Goal: Navigation & Orientation: Understand site structure

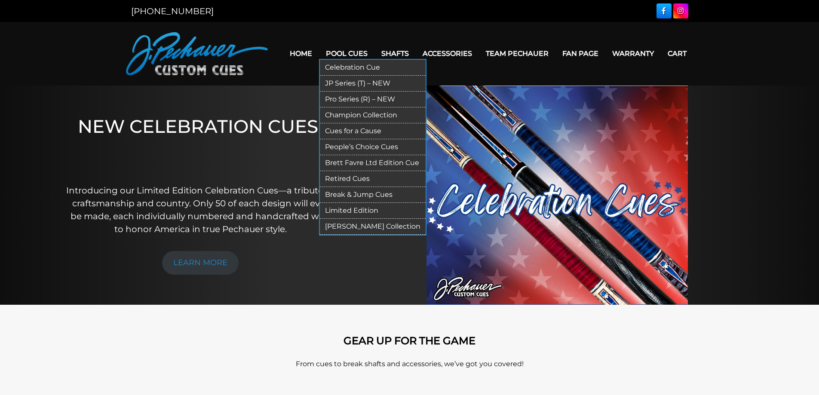
click at [342, 64] on link "Celebration Cue" at bounding box center [373, 68] width 106 height 16
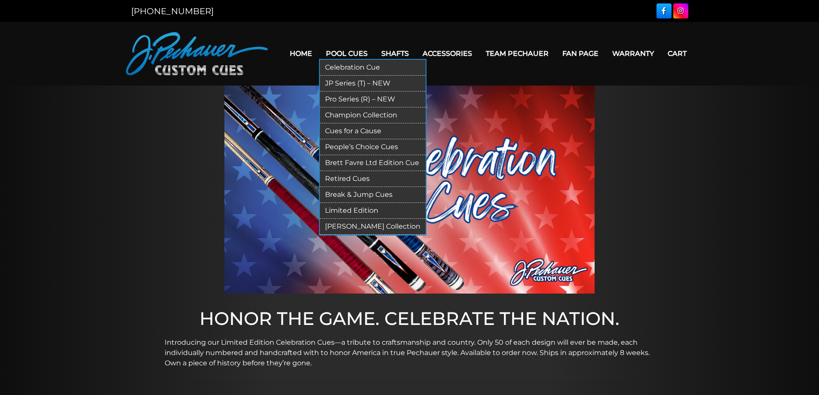
click at [342, 83] on link "JP Series (T) – NEW" at bounding box center [373, 84] width 106 height 16
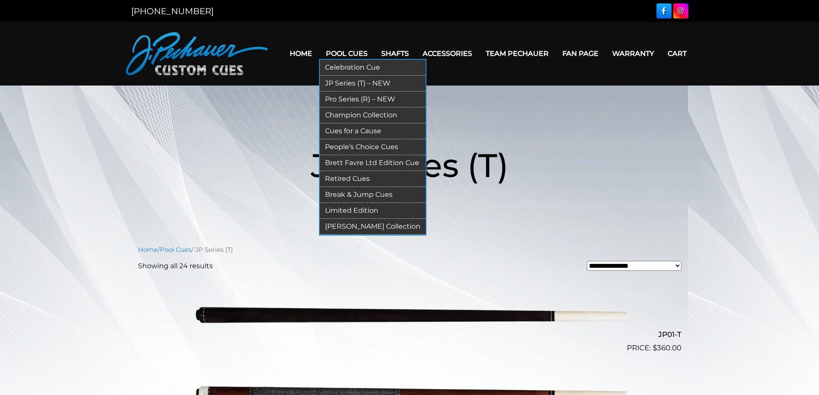
click at [351, 97] on link "Pro Series (R) – NEW" at bounding box center [373, 100] width 106 height 16
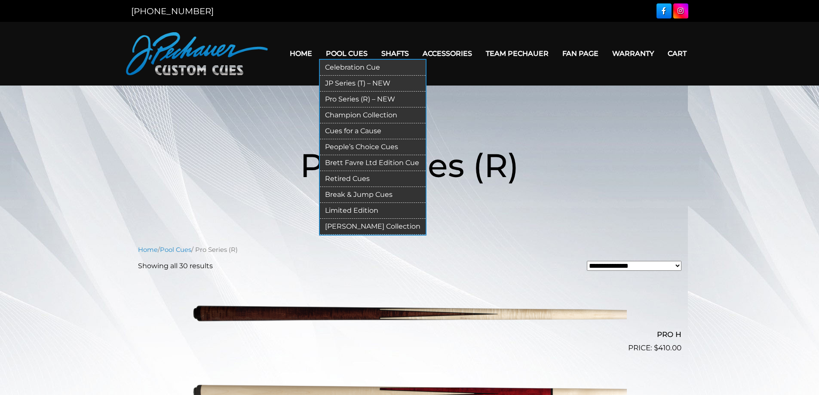
click at [352, 115] on link "Champion Collection" at bounding box center [373, 116] width 106 height 16
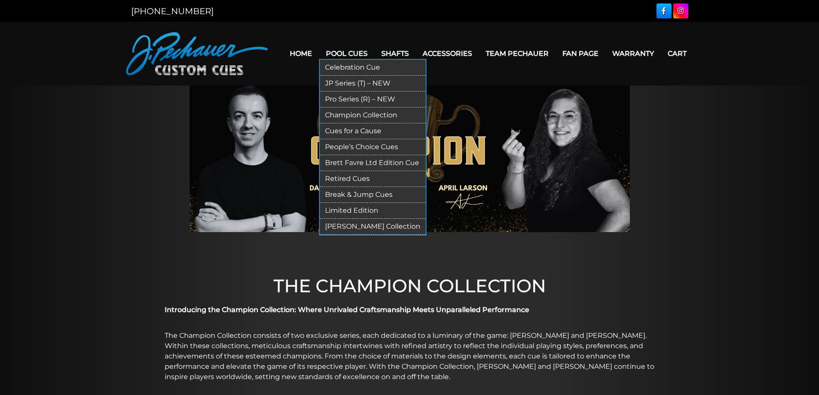
click at [346, 163] on link "Brett Favre Ltd Edition Cue" at bounding box center [373, 163] width 106 height 16
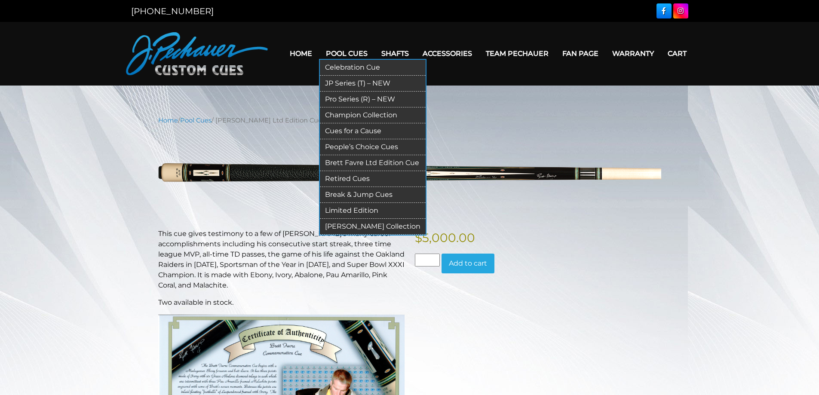
click at [348, 176] on link "Retired Cues" at bounding box center [373, 179] width 106 height 16
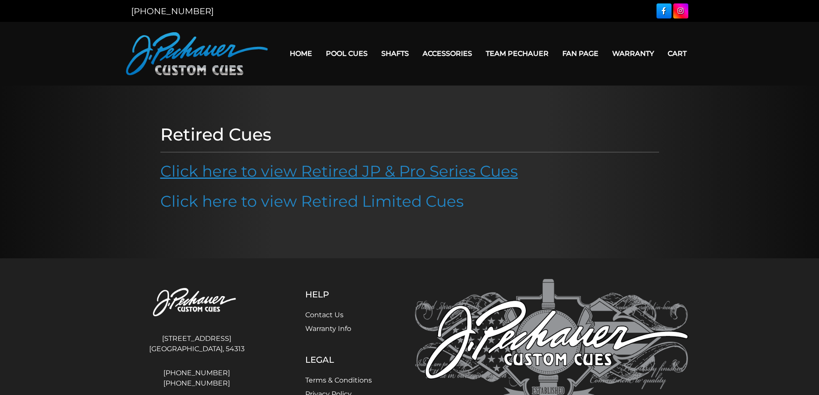
click at [349, 175] on link "Click here to view Retired JP & Pro Series Cues" at bounding box center [339, 171] width 358 height 19
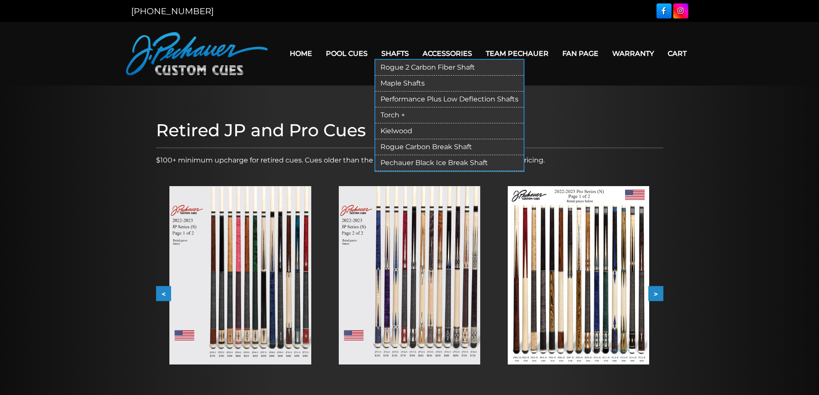
click at [393, 67] on link "Rogue 2 Carbon Fiber Shaft" at bounding box center [449, 68] width 148 height 16
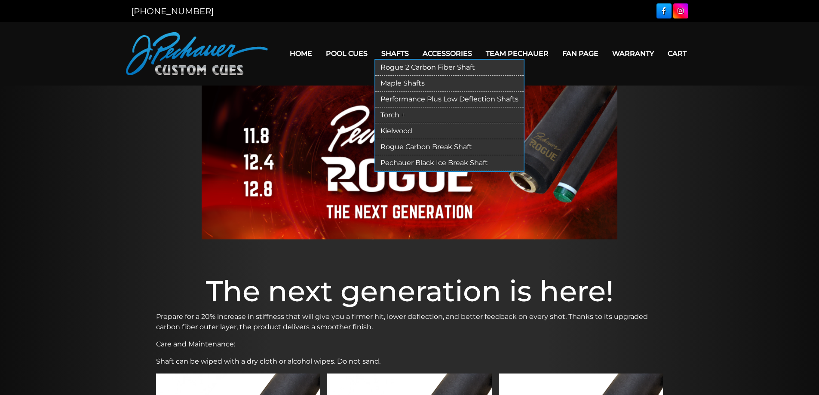
click at [399, 130] on link "Kielwood" at bounding box center [449, 131] width 148 height 16
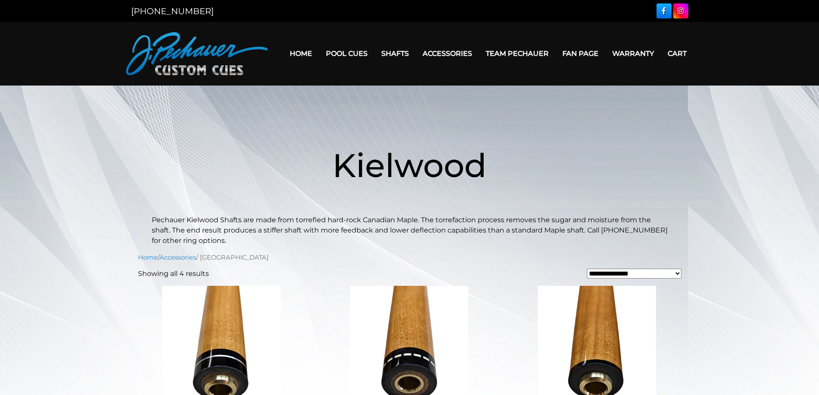
click at [495, 51] on link "Team Pechauer" at bounding box center [517, 54] width 77 height 22
